Goal: Navigation & Orientation: Understand site structure

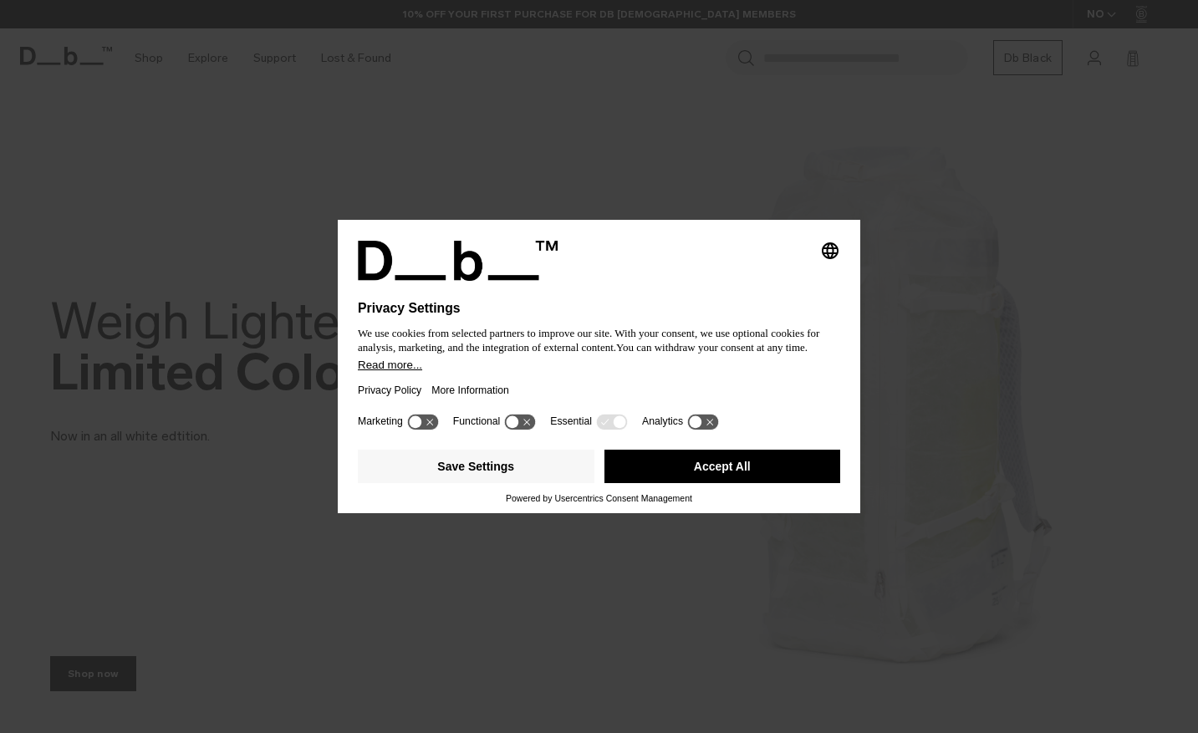
click at [518, 428] on icon at bounding box center [513, 421] width 13 height 13
click at [526, 428] on icon at bounding box center [528, 421] width 13 height 13
drag, startPoint x: 495, startPoint y: 374, endPoint x: 467, endPoint y: 305, distance: 73.9
click at [467, 305] on div "Selecting an option will immediately change the language Privacy Settings We us…" at bounding box center [599, 325] width 482 height 169
click at [703, 430] on icon at bounding box center [702, 422] width 31 height 16
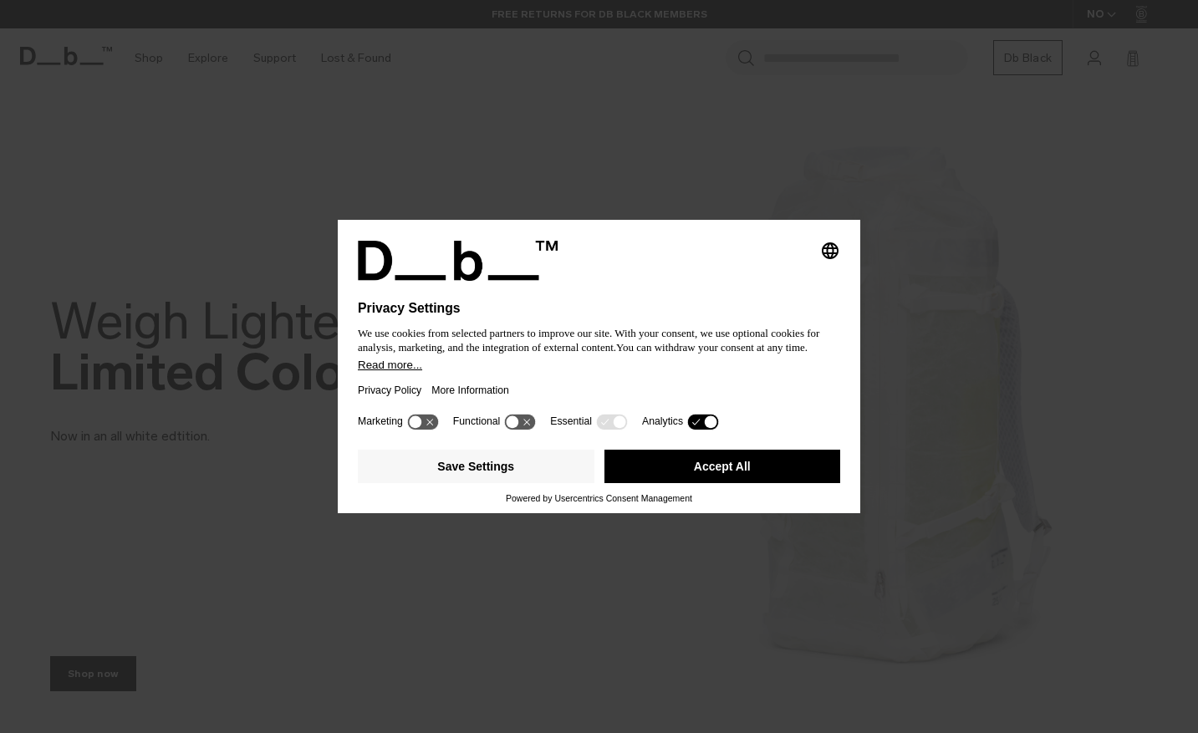
click at [703, 430] on icon at bounding box center [702, 422] width 31 height 16
click at [526, 472] on button "Save Settings" at bounding box center [476, 466] width 237 height 33
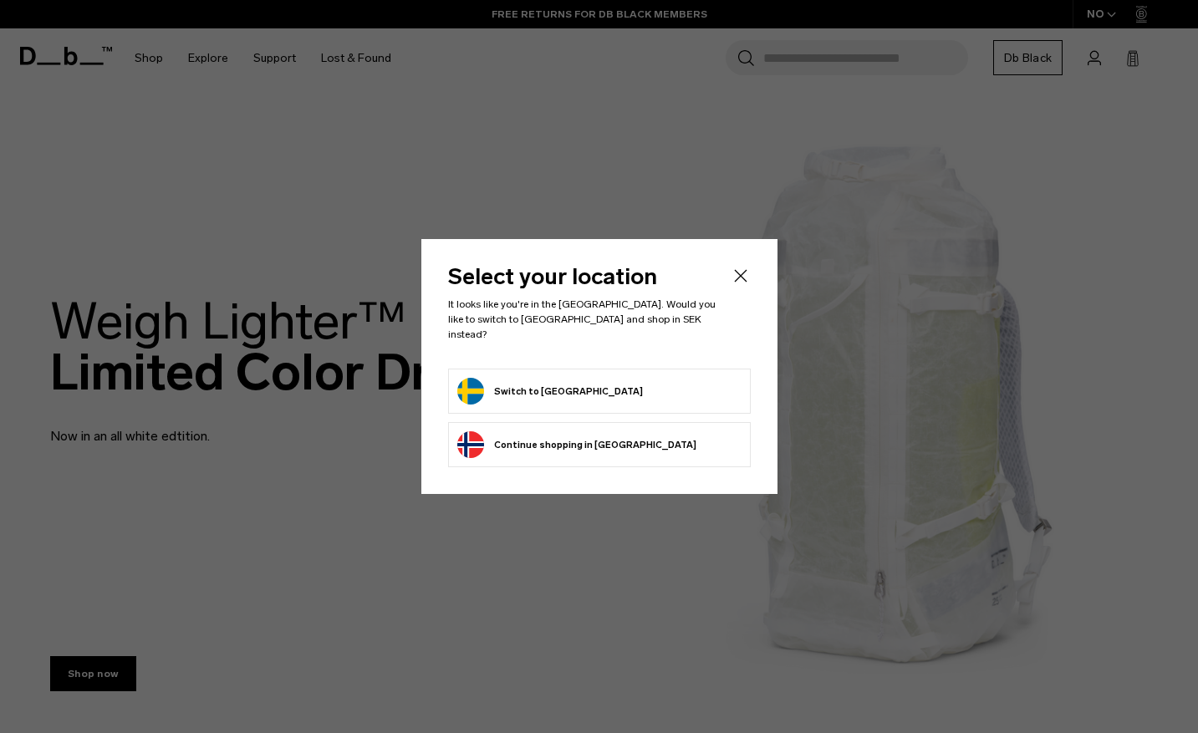
click at [739, 283] on icon "Close" at bounding box center [741, 276] width 20 height 20
